Goal: Communication & Community: Answer question/provide support

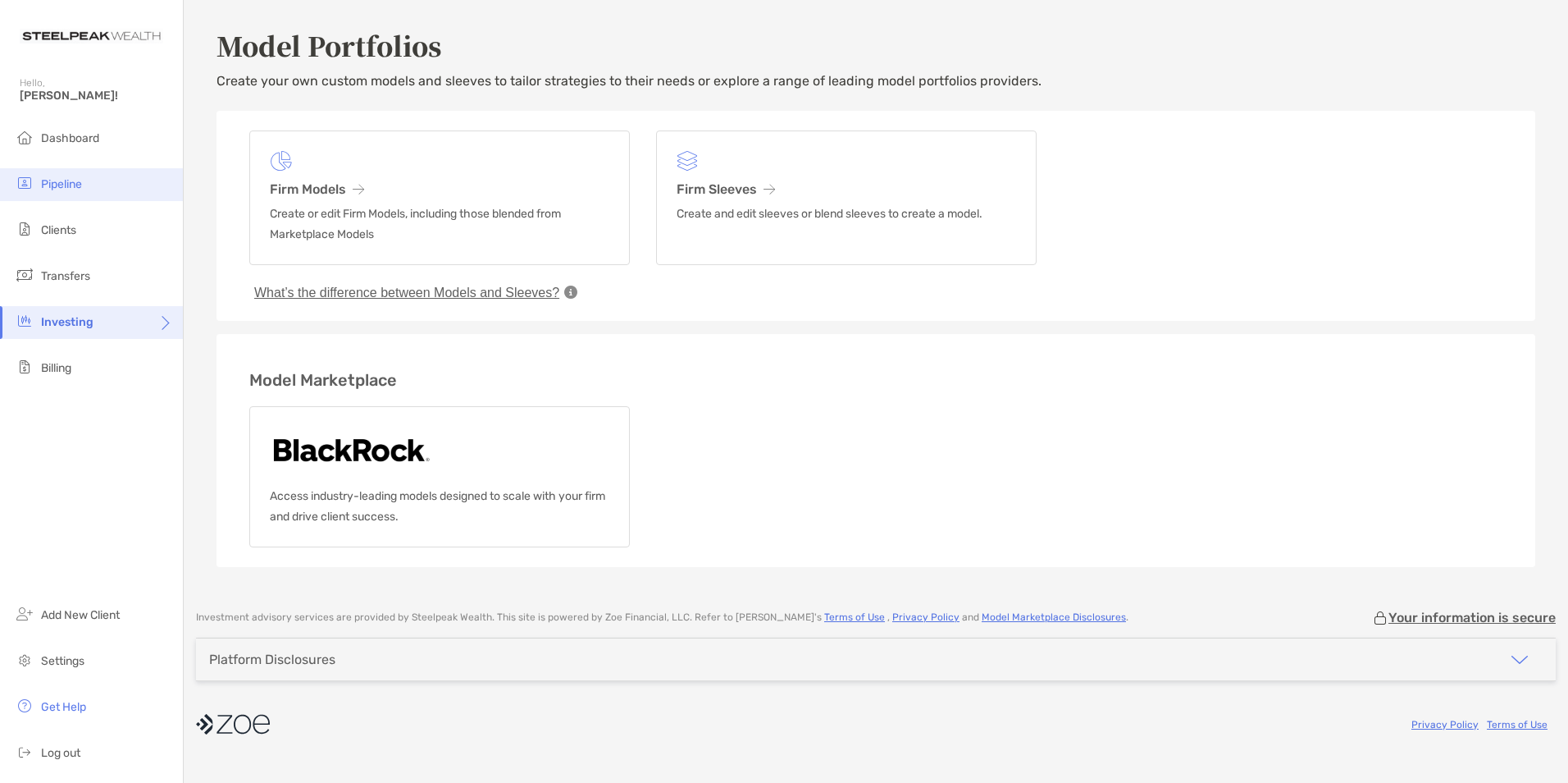
click at [66, 175] on li "Pipeline" at bounding box center [91, 185] width 183 height 33
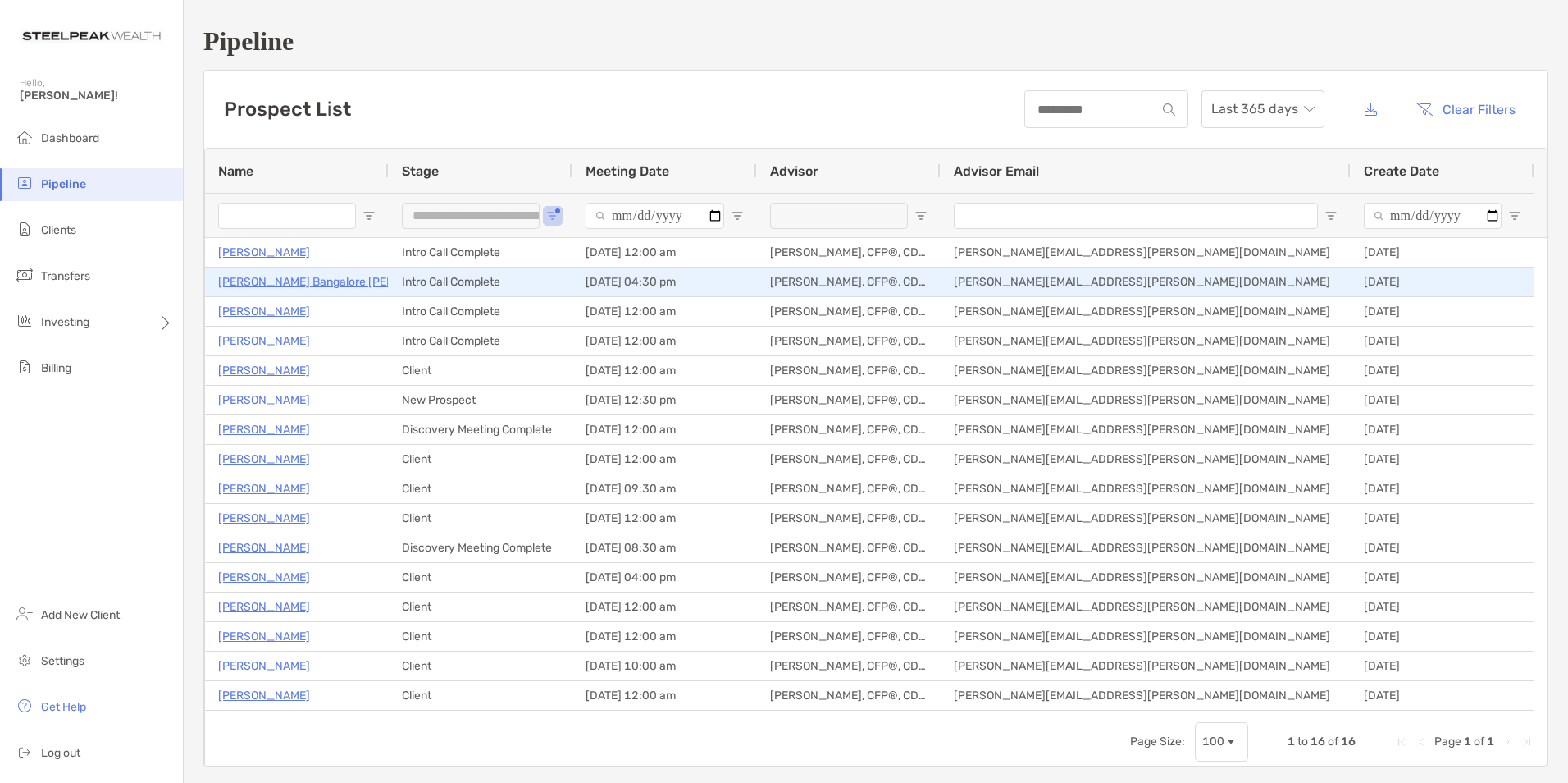
click at [304, 287] on p "Abhilash Bangalore Nagaraj" at bounding box center [340, 282] width 242 height 21
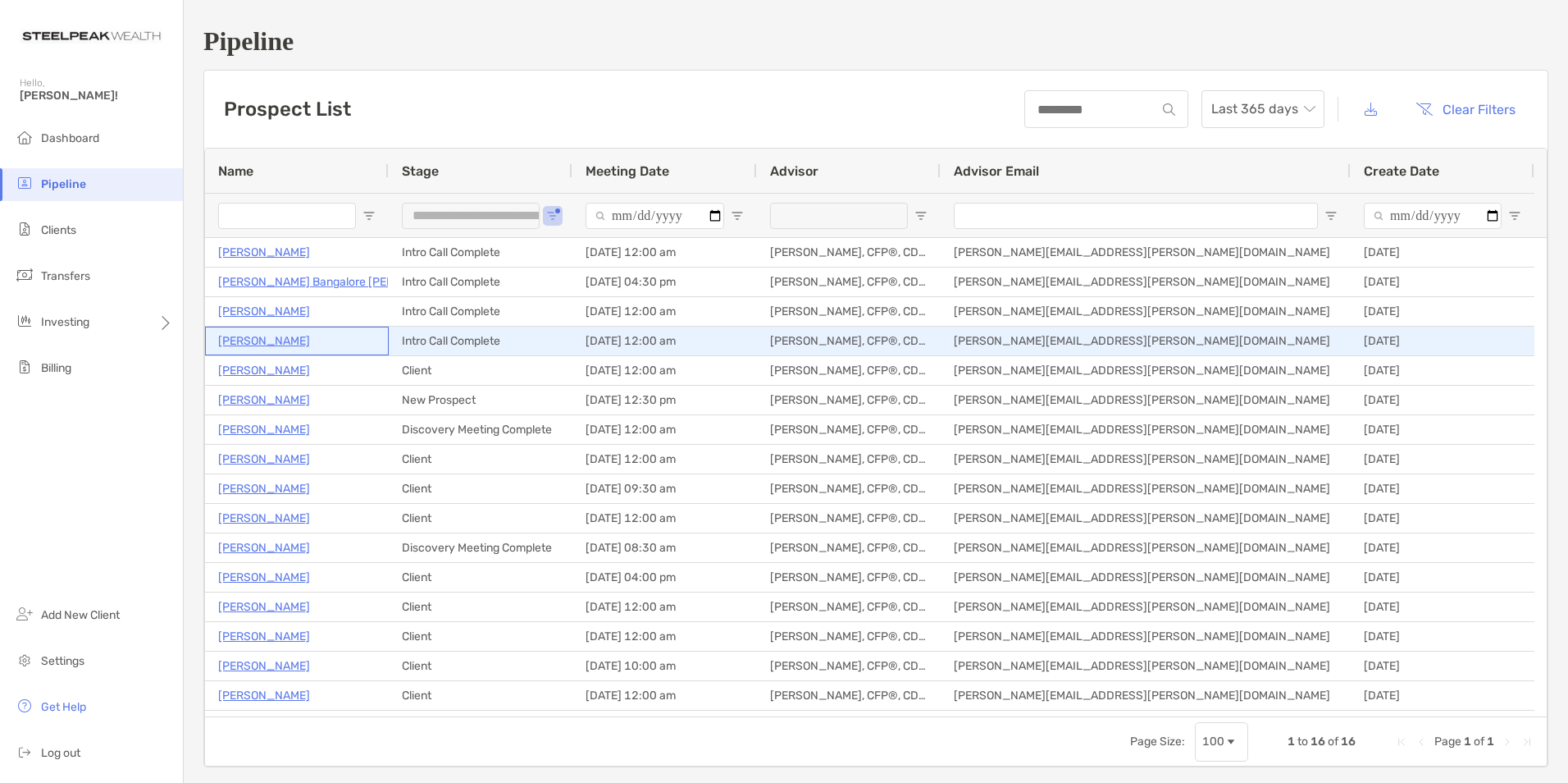
click at [260, 345] on p "Elaine Gerou" at bounding box center [265, 341] width 92 height 21
click at [241, 343] on p "Elaine Gerou" at bounding box center [265, 341] width 92 height 21
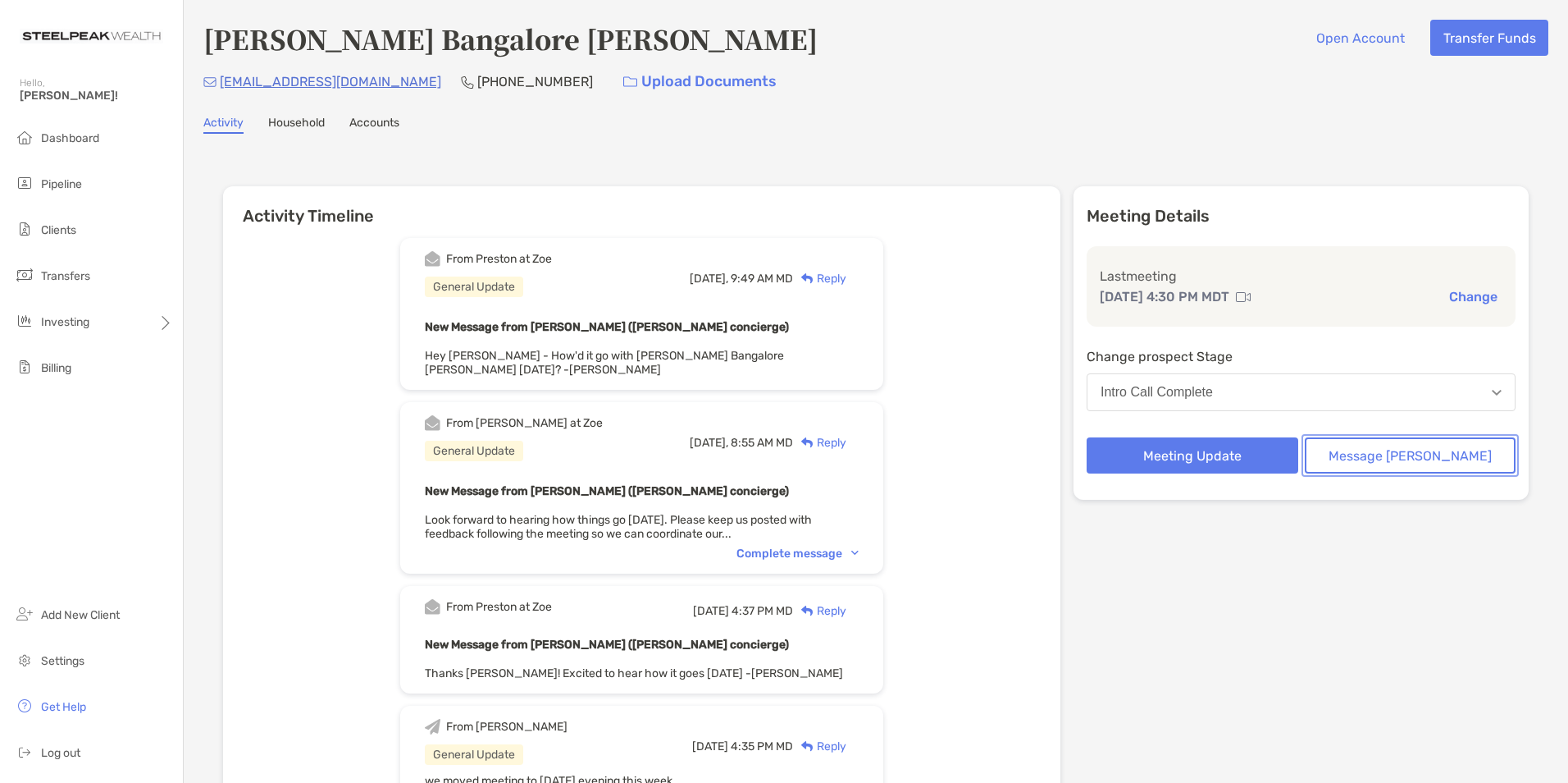
click at [1408, 462] on button "Message Zoe" at bounding box center [1410, 455] width 212 height 36
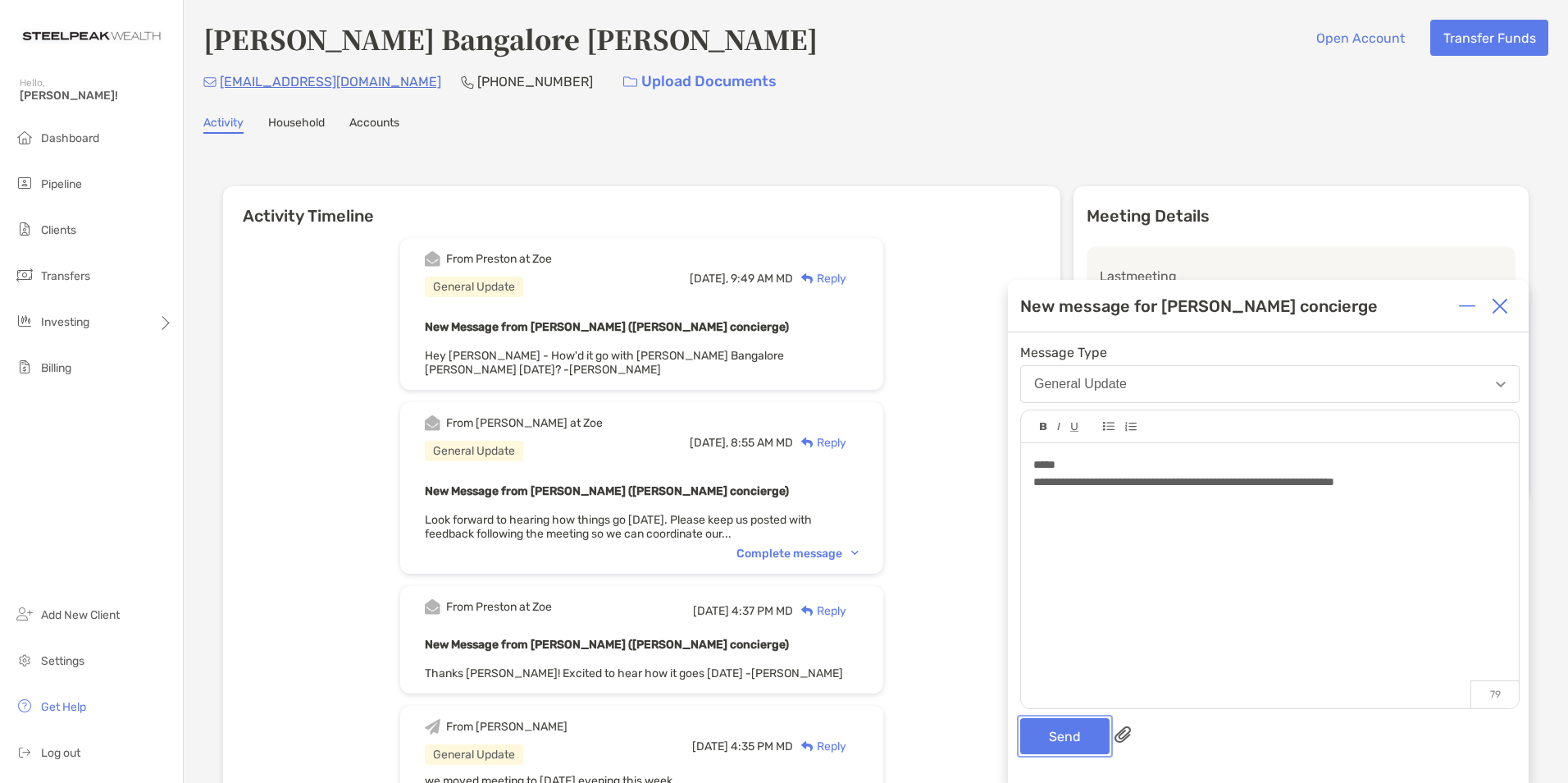
drag, startPoint x: 1082, startPoint y: 729, endPoint x: 1074, endPoint y: 719, distance: 12.8
click at [1081, 729] on button "Send" at bounding box center [1065, 735] width 90 height 36
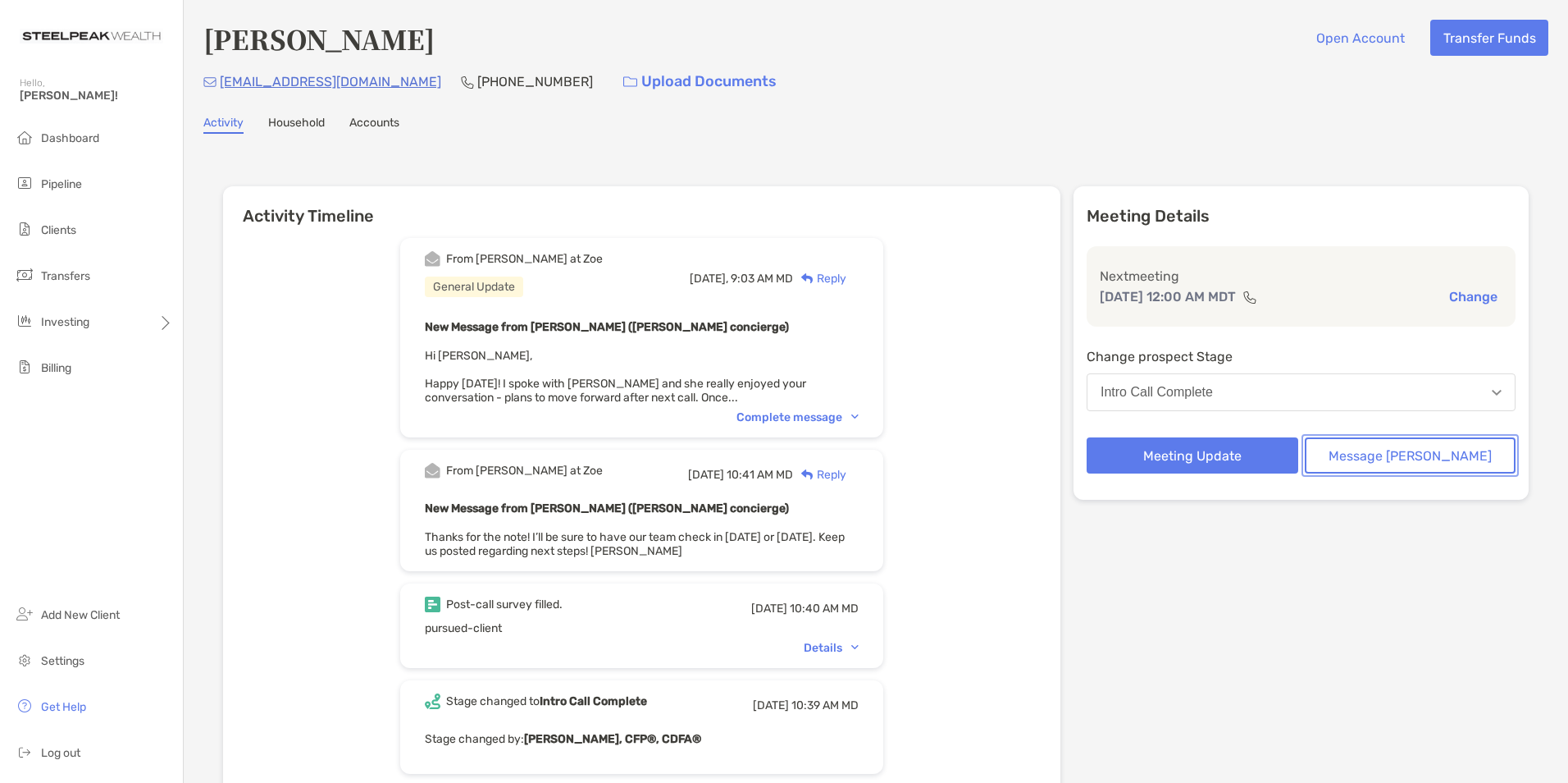
click at [1366, 455] on button "Message Zoe" at bounding box center [1410, 455] width 212 height 36
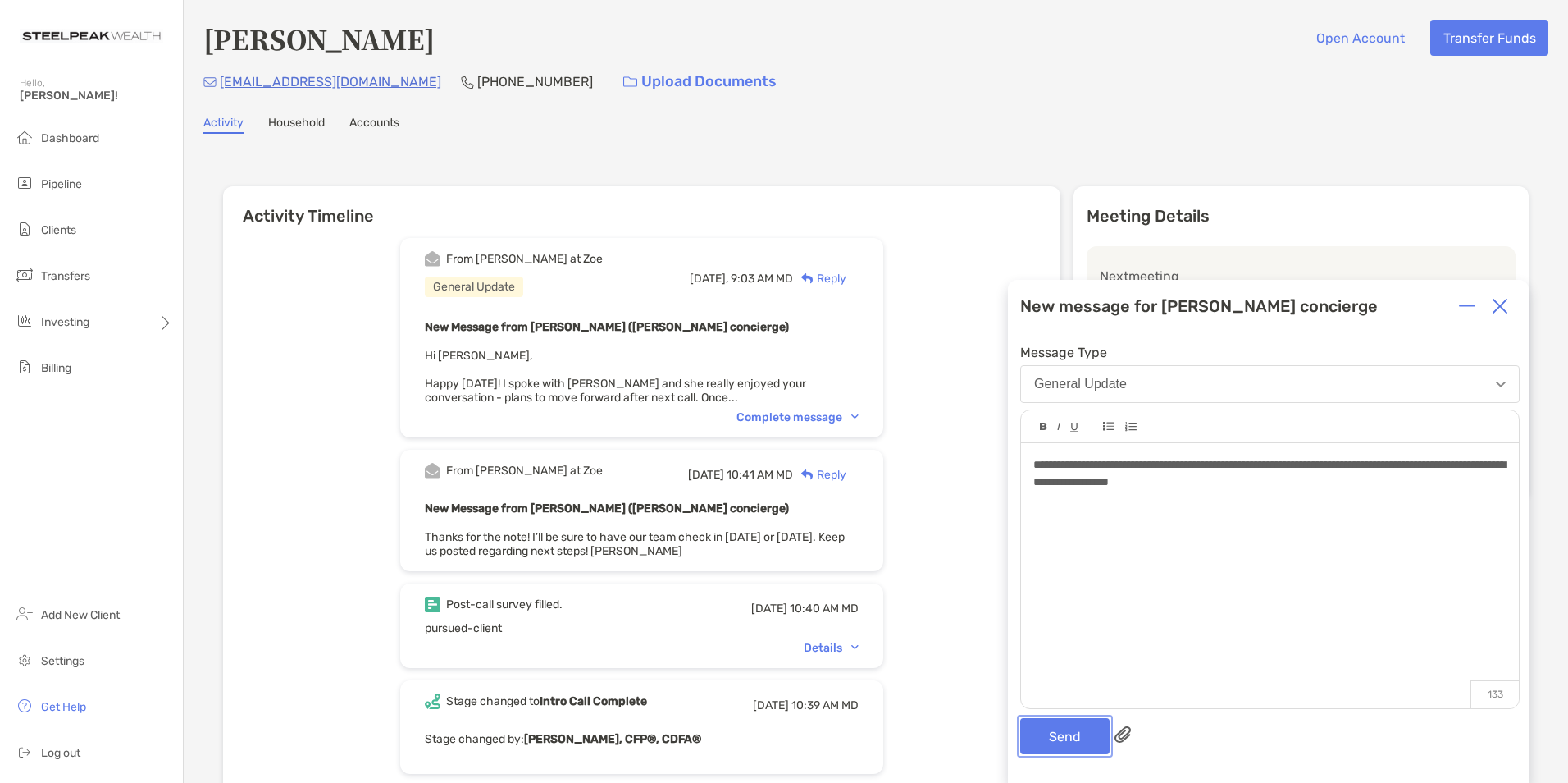
click at [1065, 743] on button "Send" at bounding box center [1065, 735] width 90 height 36
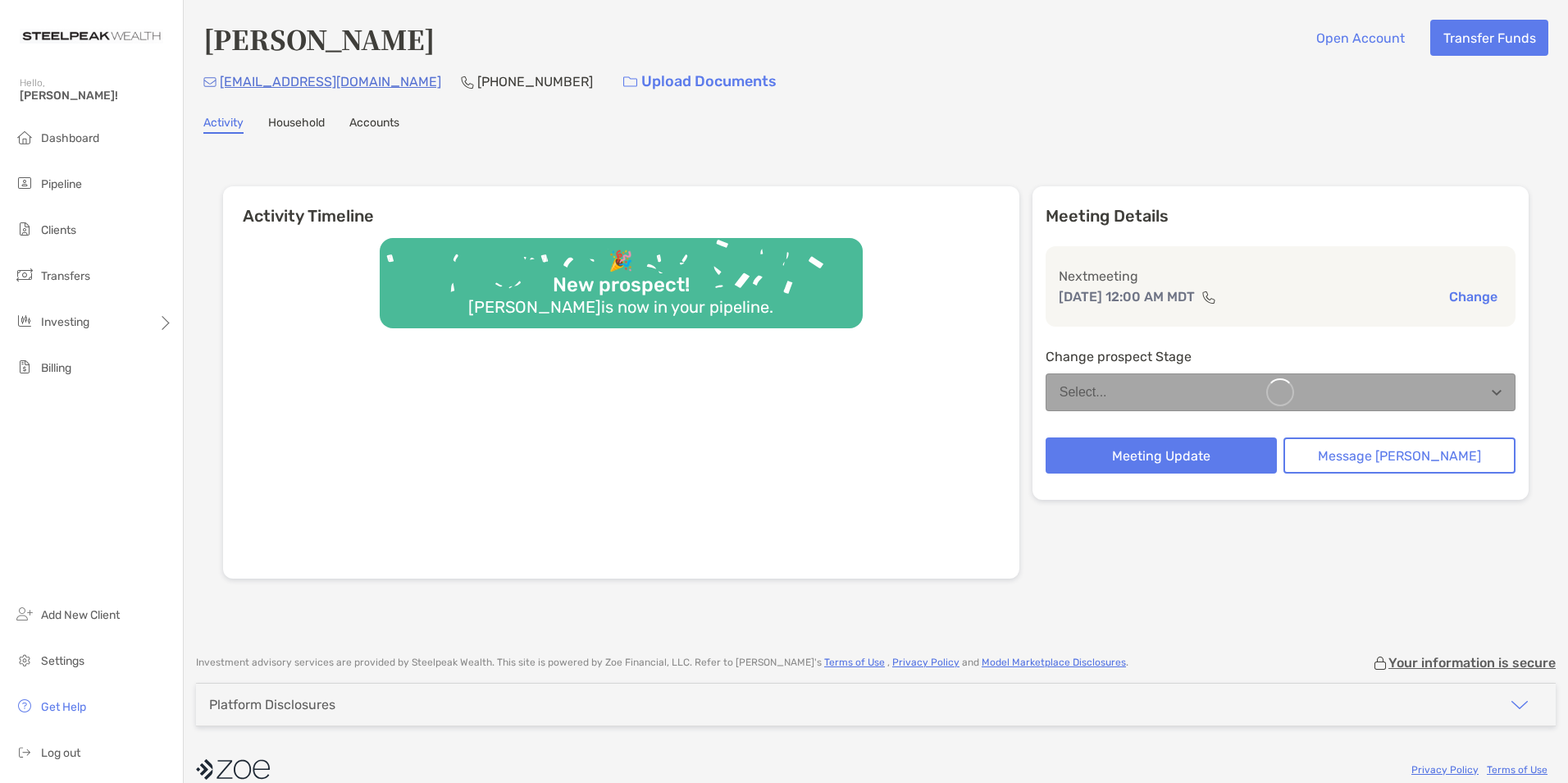
click at [1383, 449] on button "Message Zoe" at bounding box center [1399, 455] width 232 height 36
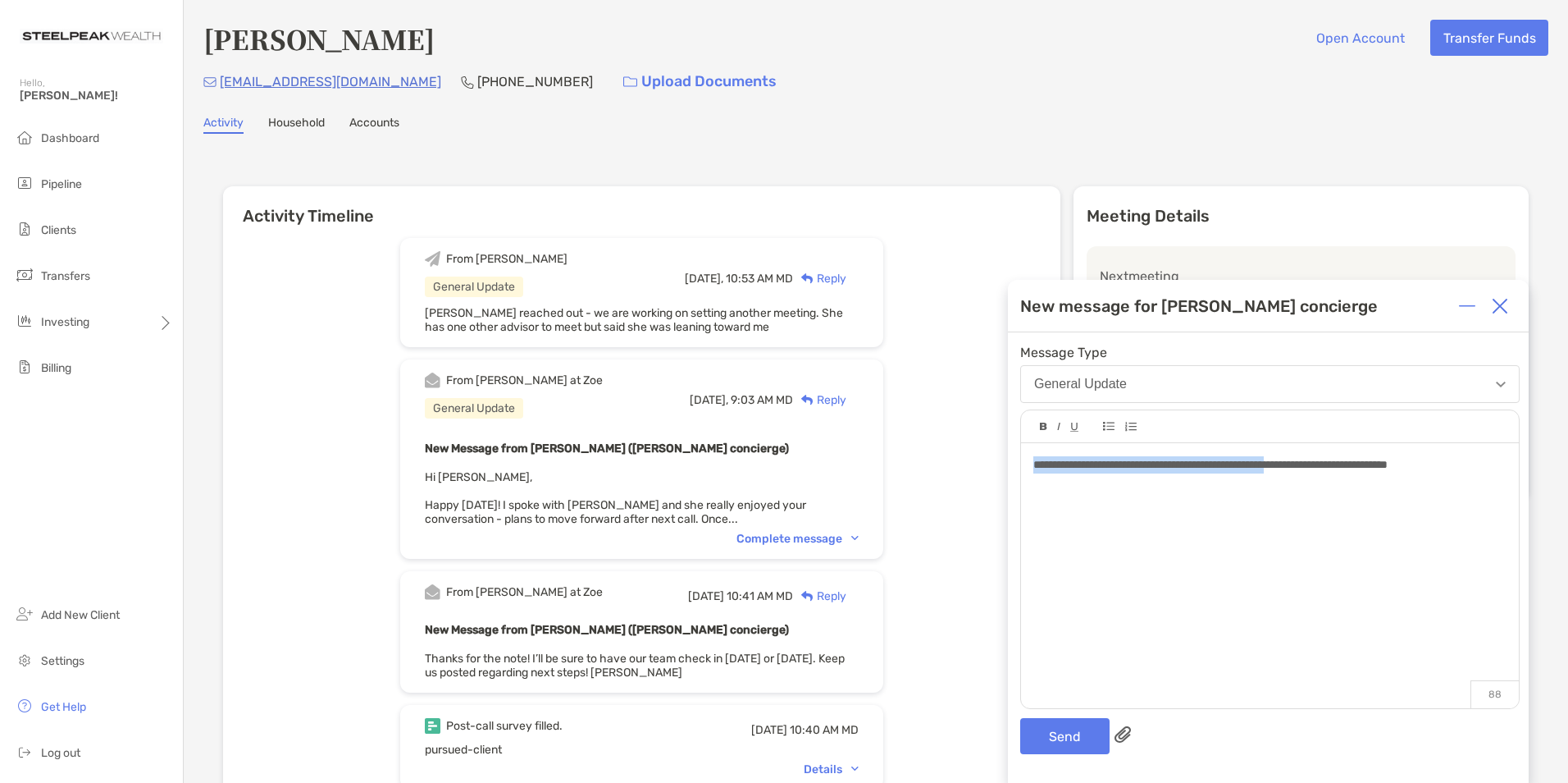
drag, startPoint x: 1324, startPoint y: 462, endPoint x: 1015, endPoint y: 461, distance: 309.0
click at [1021, 464] on div "**********" at bounding box center [1270, 567] width 498 height 248
click at [1362, 469] on div "**********" at bounding box center [1269, 465] width 473 height 17
click at [1067, 727] on button "Send" at bounding box center [1065, 735] width 90 height 36
